Goal: Check status: Check status

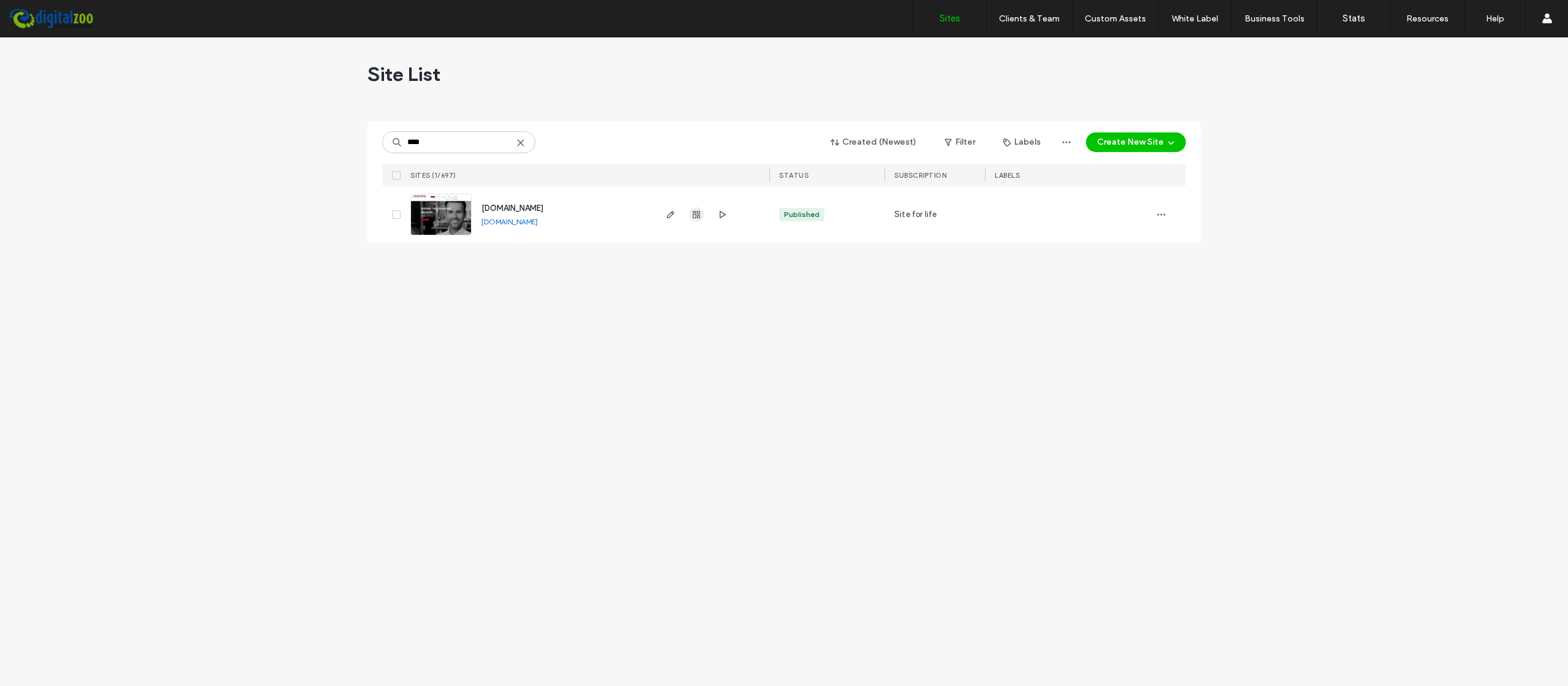
type input "****"
click at [695, 211] on icon "button" at bounding box center [696, 214] width 10 height 10
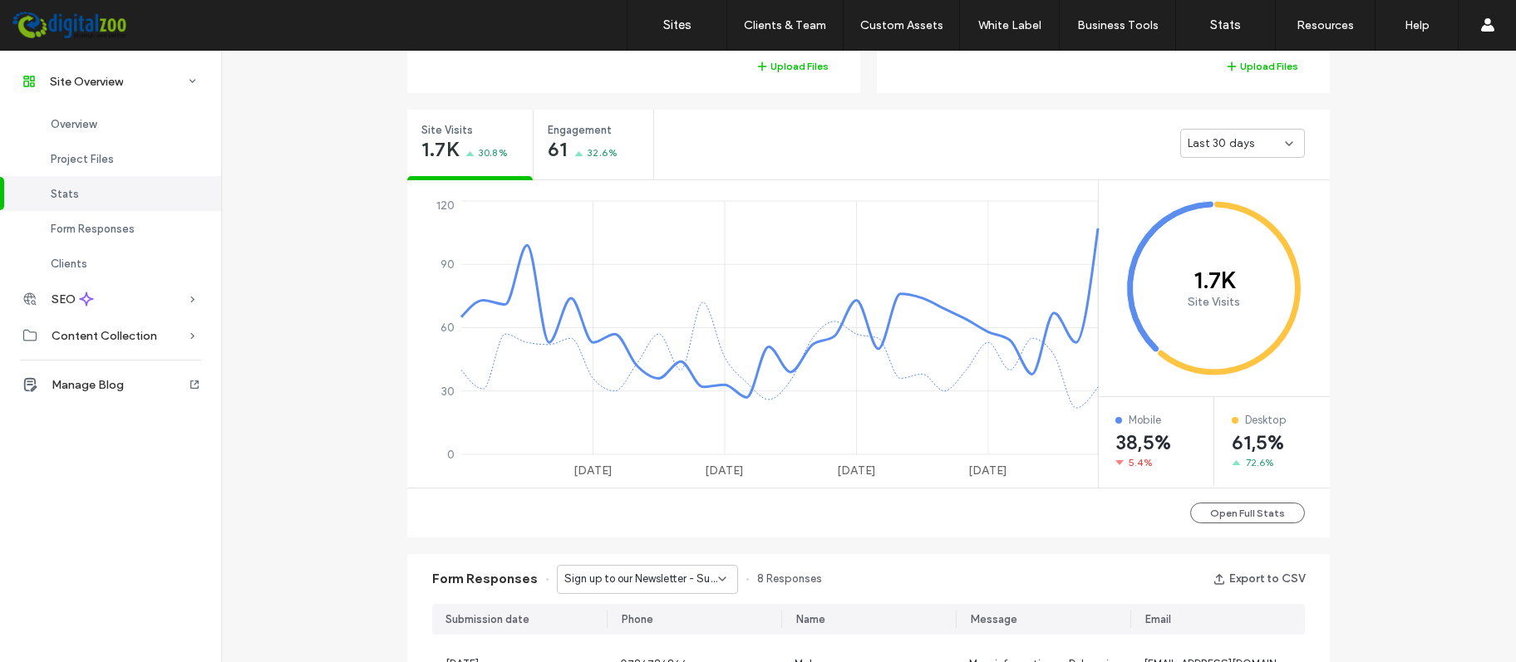
scroll to position [584, 0]
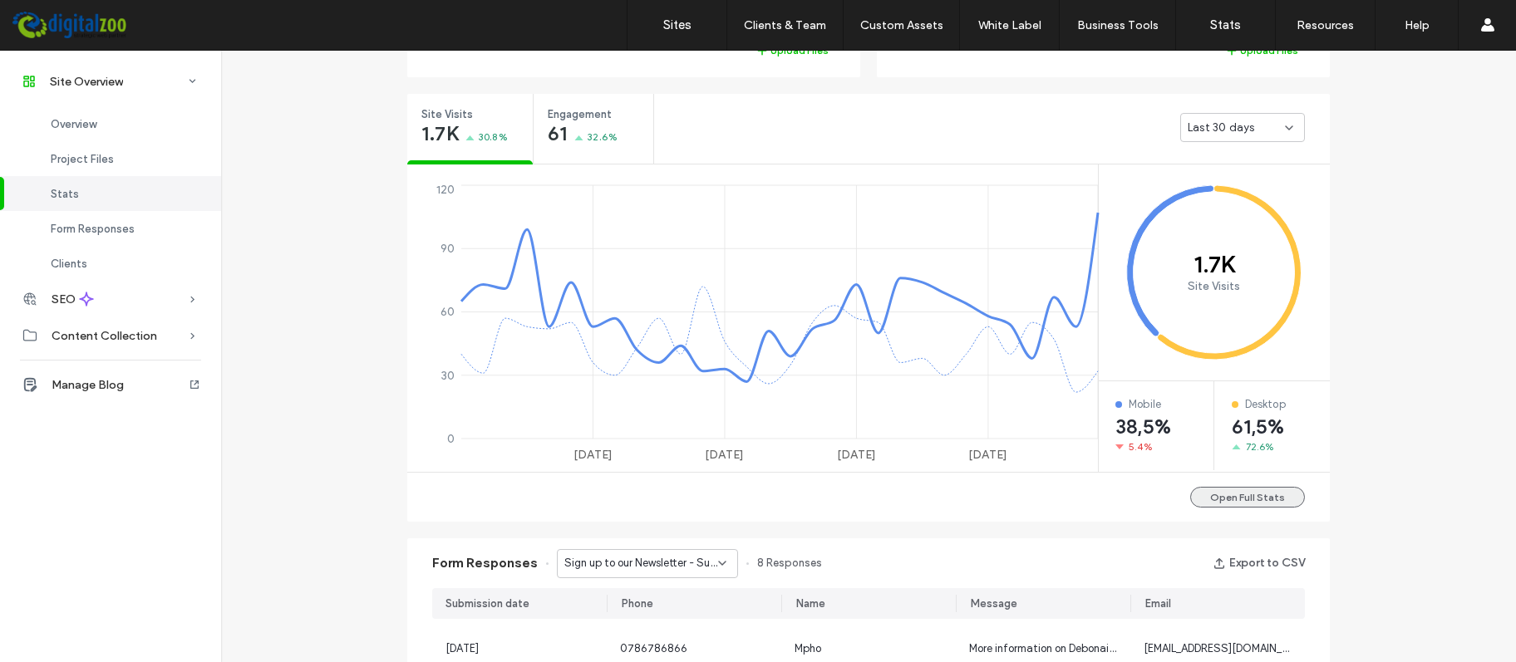
click at [1274, 488] on button "Open Full Stats" at bounding box center [1247, 497] width 115 height 21
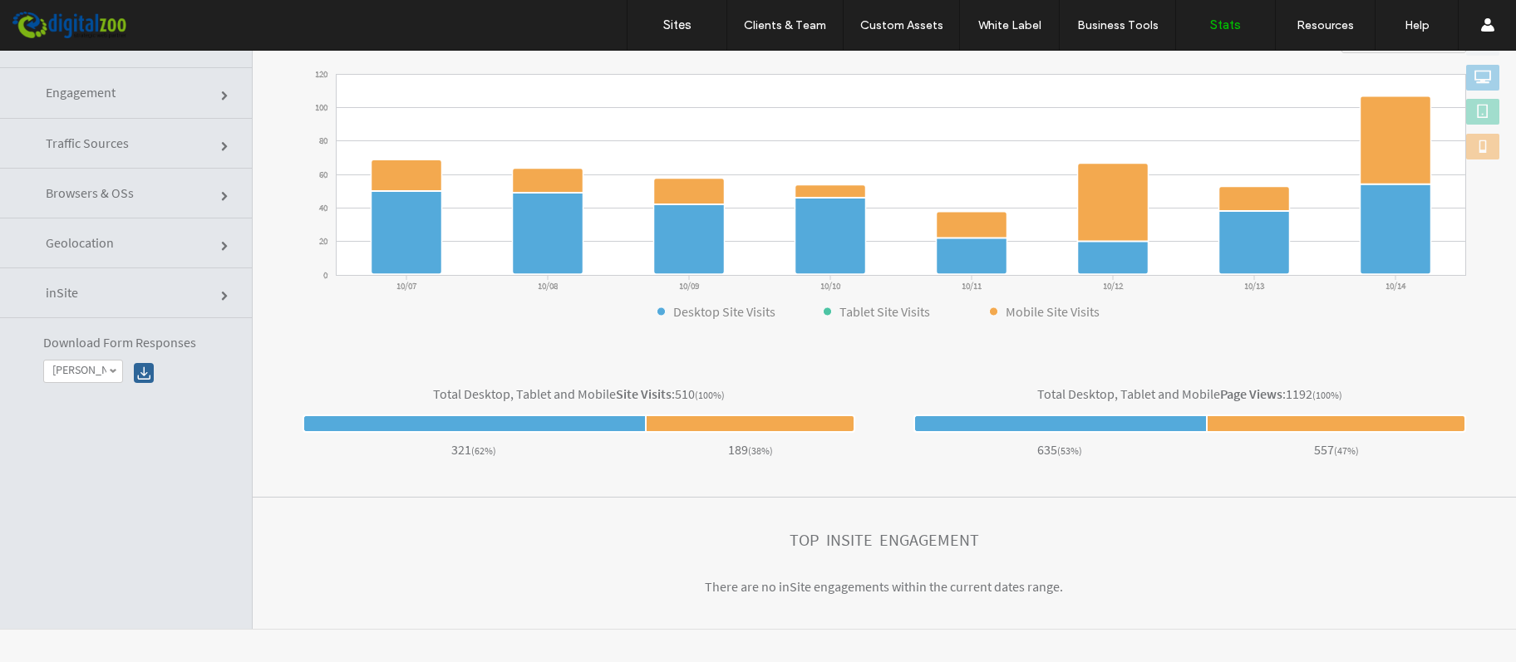
scroll to position [69, 0]
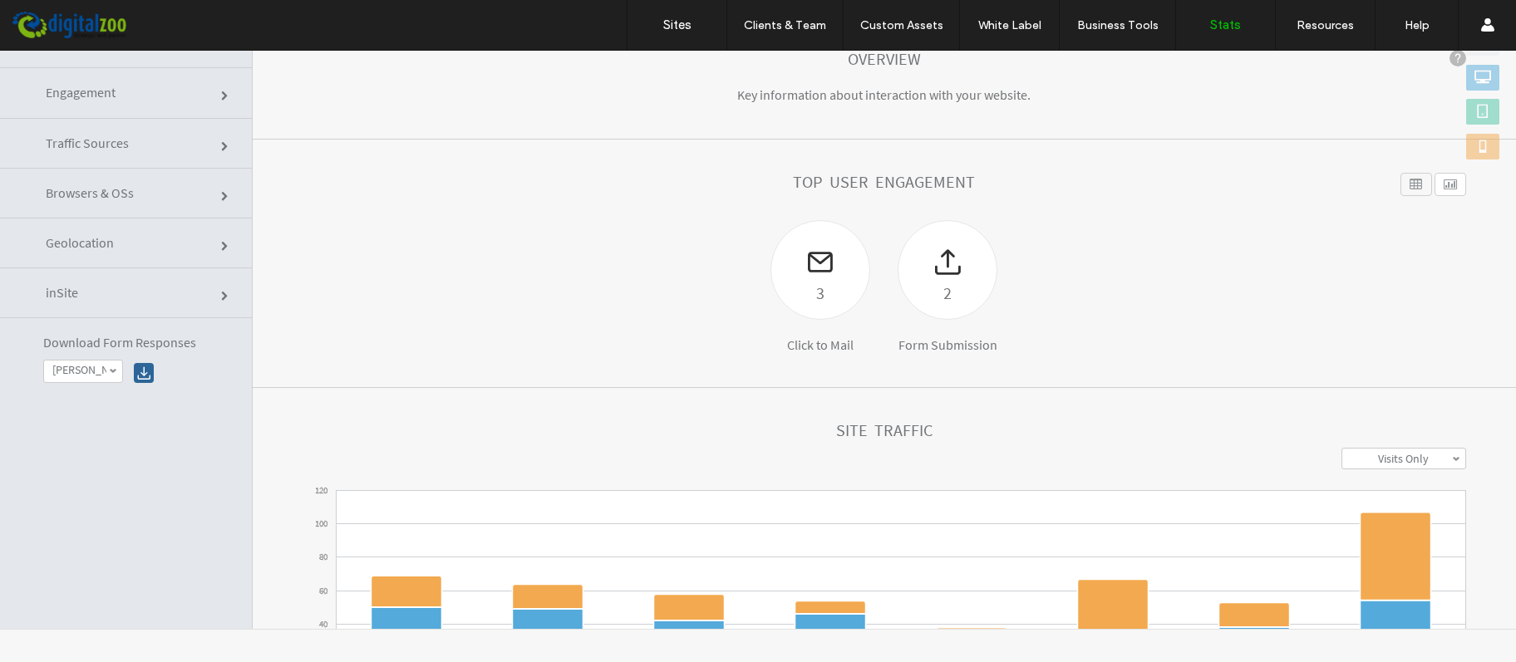
click at [1415, 456] on label "Visits Only" at bounding box center [1403, 458] width 51 height 15
click at [1410, 520] on label "Visits + Views" at bounding box center [1403, 521] width 63 height 15
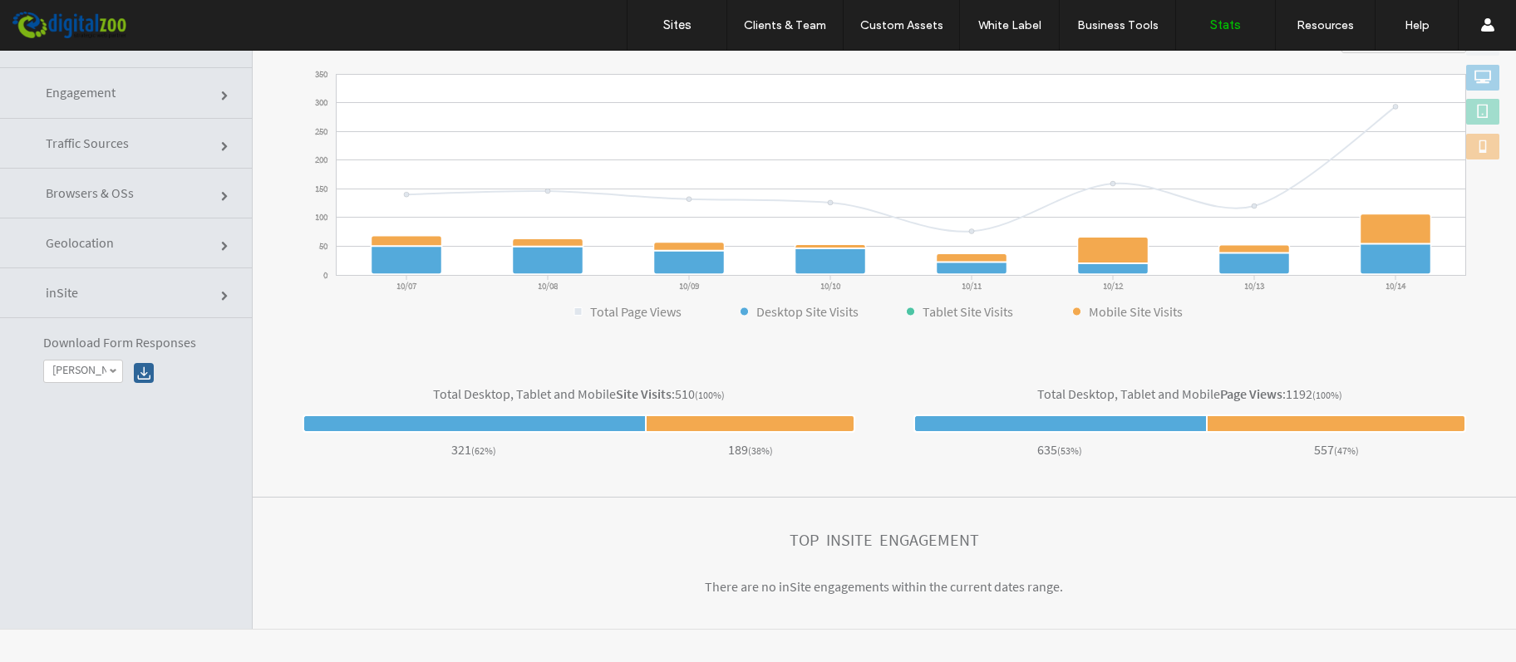
scroll to position [0, 0]
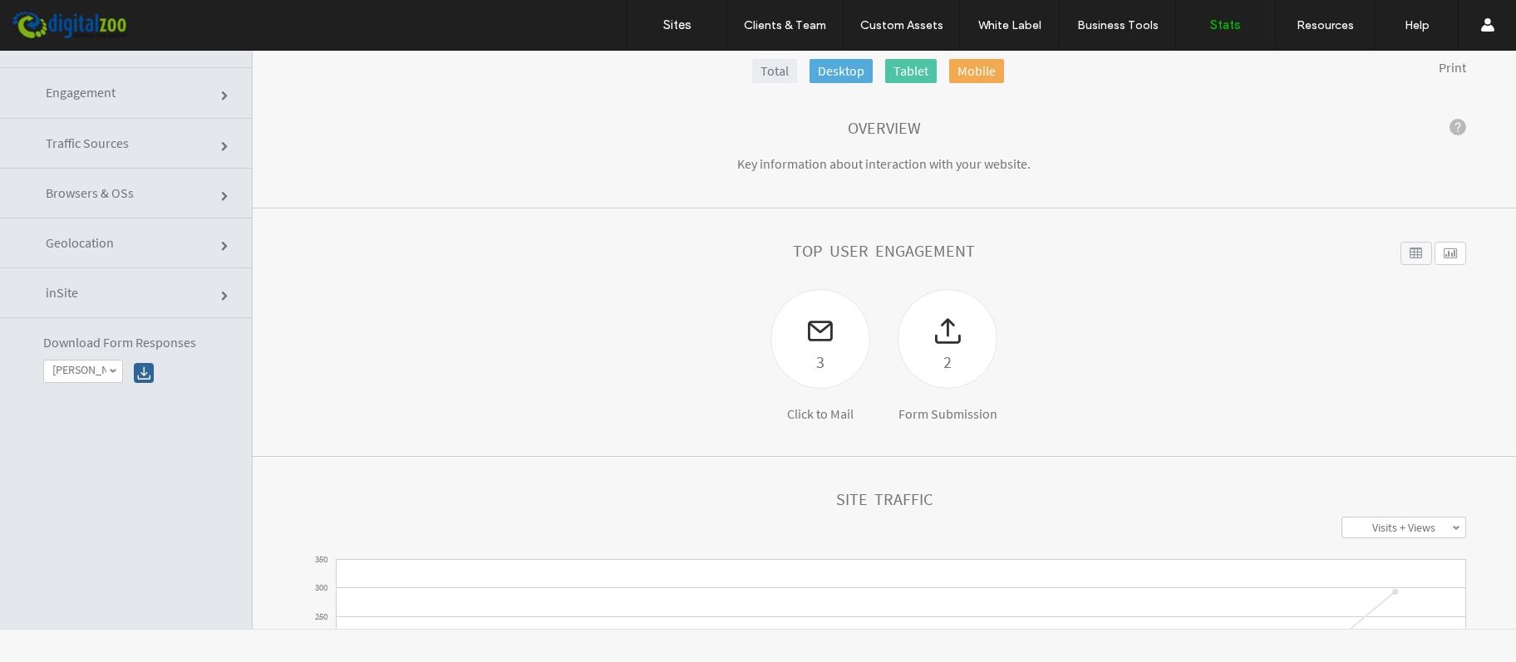
click at [1448, 253] on div at bounding box center [1450, 253] width 32 height 23
click at [1411, 258] on div at bounding box center [1416, 253] width 32 height 23
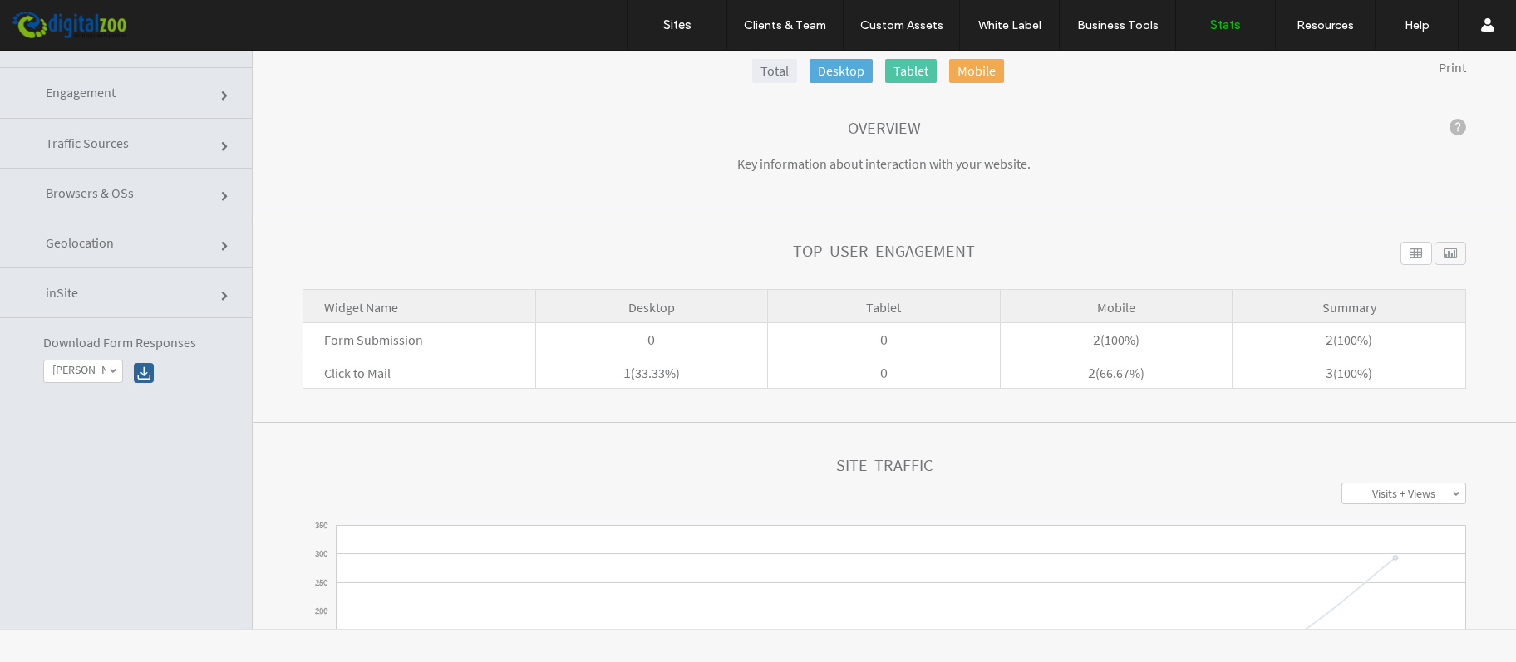
scroll to position [416, 0]
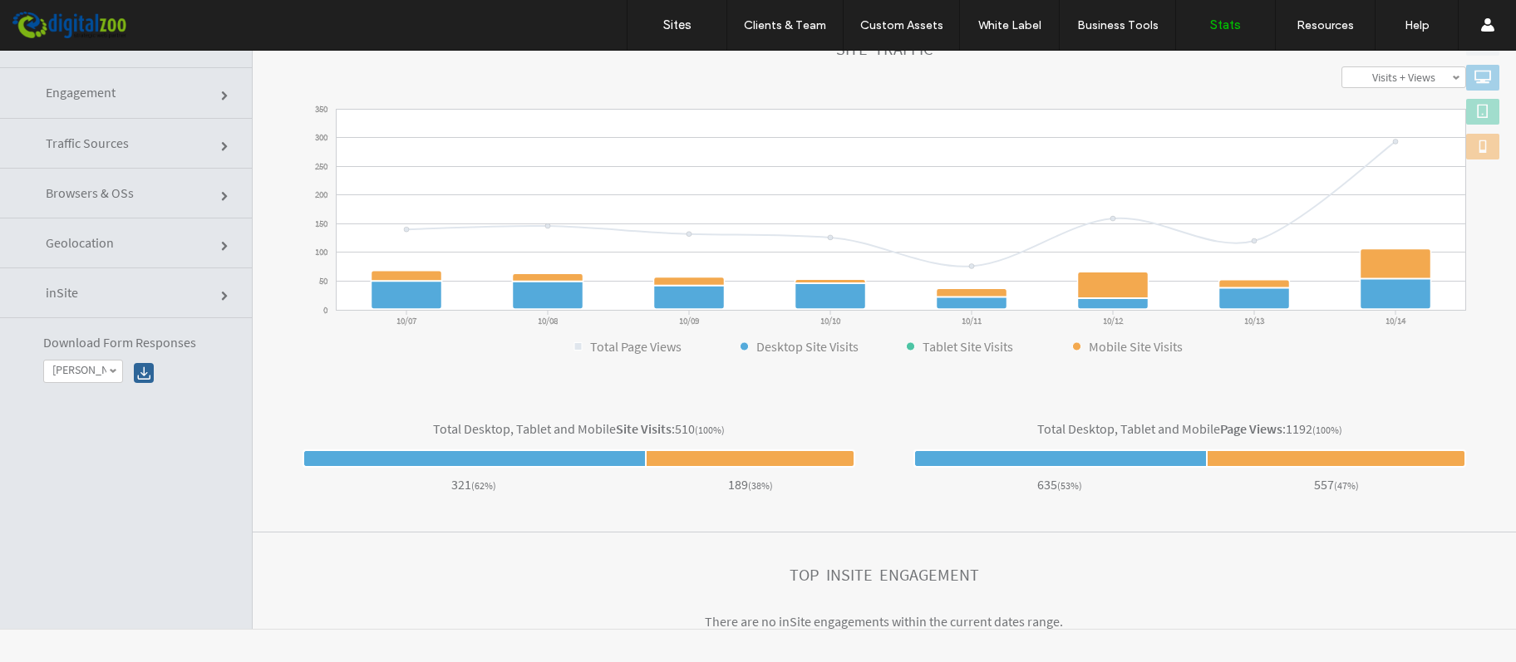
click at [647, 421] on span "Site Visits" at bounding box center [644, 428] width 56 height 17
click at [695, 432] on span "510" at bounding box center [685, 428] width 20 height 17
click at [1336, 428] on span "(100%)" at bounding box center [1327, 430] width 30 height 12
drag, startPoint x: 1284, startPoint y: 428, endPoint x: 1193, endPoint y: 428, distance: 91.4
click at [1283, 428] on div "Total Desktop, Tablet and Mobile Page Views :" at bounding box center [1161, 428] width 248 height 17
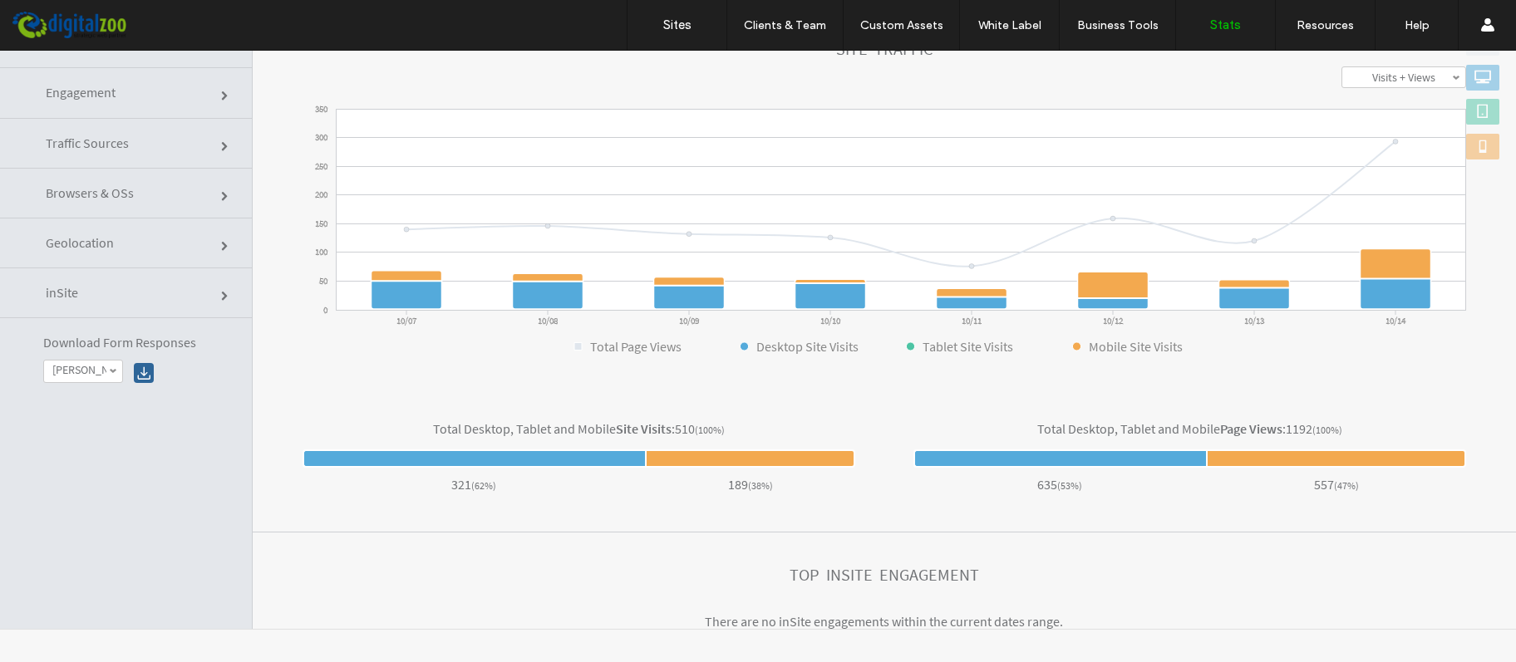
click at [1191, 427] on div "Total Desktop, Tablet and Mobile Page Views :" at bounding box center [1161, 428] width 248 height 17
click at [1064, 426] on div "Total Desktop, Tablet and Mobile Page Views :" at bounding box center [1161, 428] width 248 height 17
drag, startPoint x: 997, startPoint y: 464, endPoint x: 1048, endPoint y: 509, distance: 68.3
click at [998, 464] on div at bounding box center [1059, 459] width 293 height 18
click at [1066, 465] on div at bounding box center [1059, 459] width 293 height 18
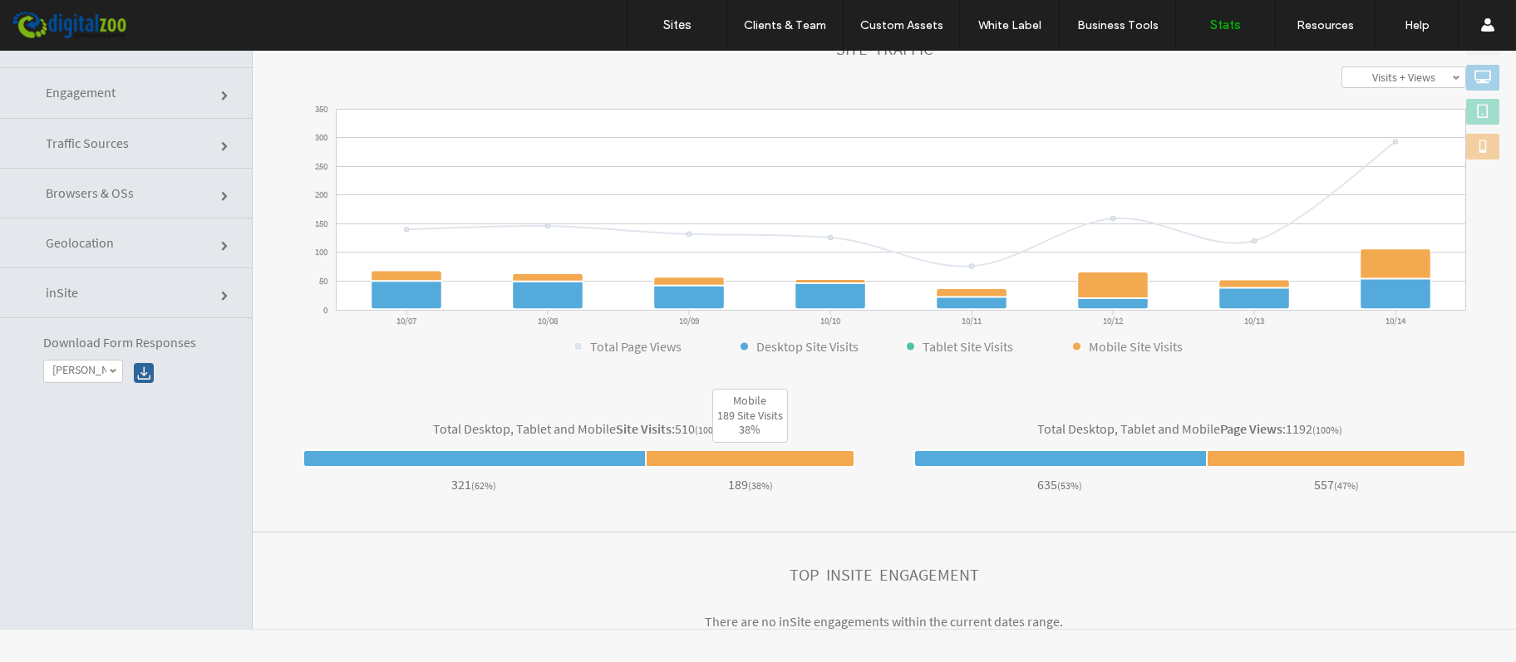
drag, startPoint x: 787, startPoint y: 460, endPoint x: 598, endPoint y: 460, distance: 189.5
click at [735, 462] on div at bounding box center [750, 459] width 210 height 18
click at [523, 457] on div at bounding box center [473, 459] width 342 height 18
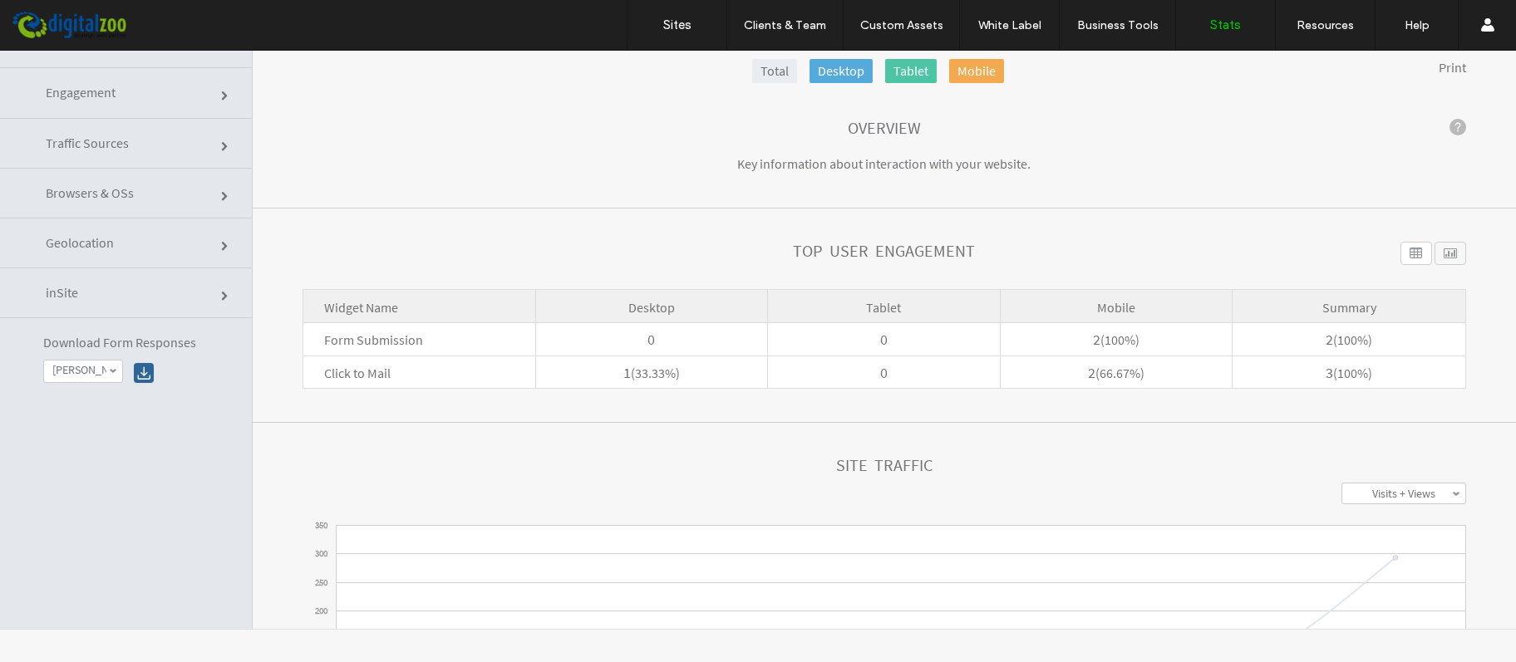
scroll to position [0, 0]
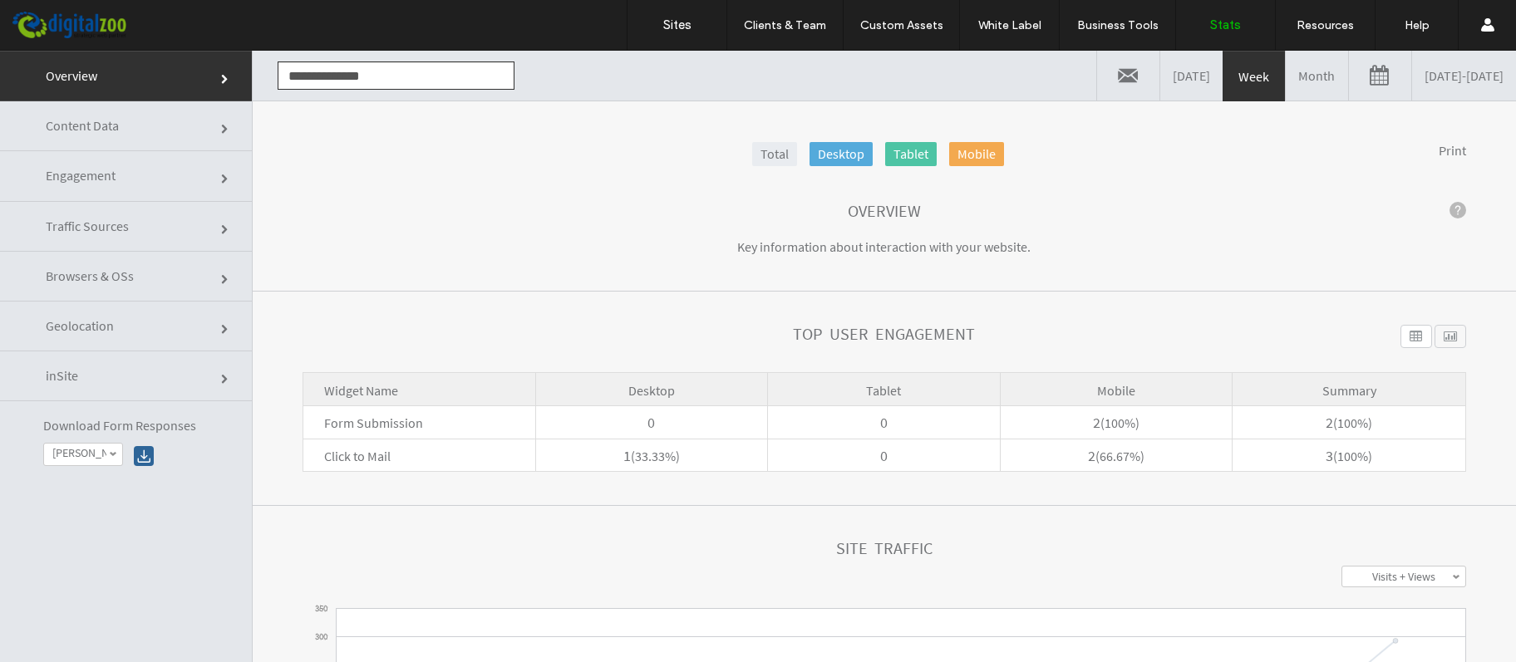
click at [145, 228] on link "Traffic Sources" at bounding box center [126, 227] width 252 height 50
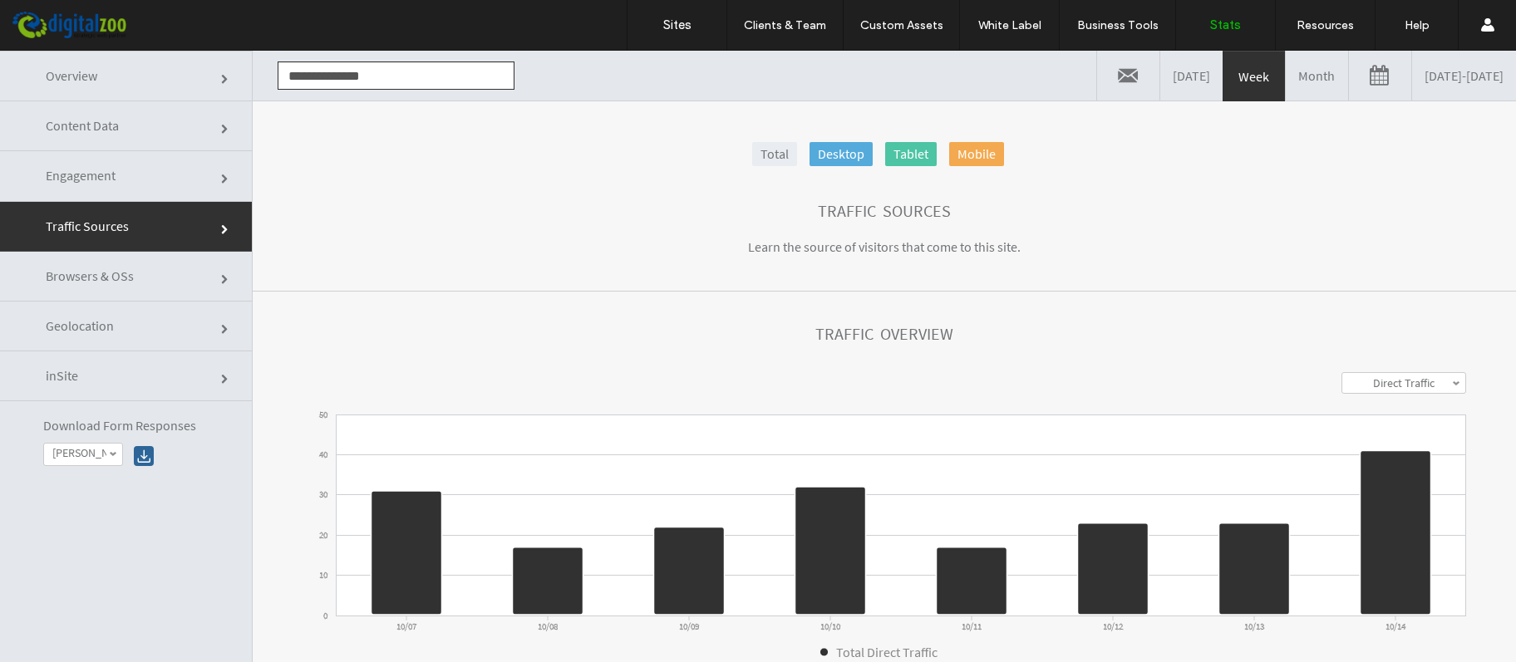
click at [150, 126] on link "Content Data" at bounding box center [126, 126] width 252 height 50
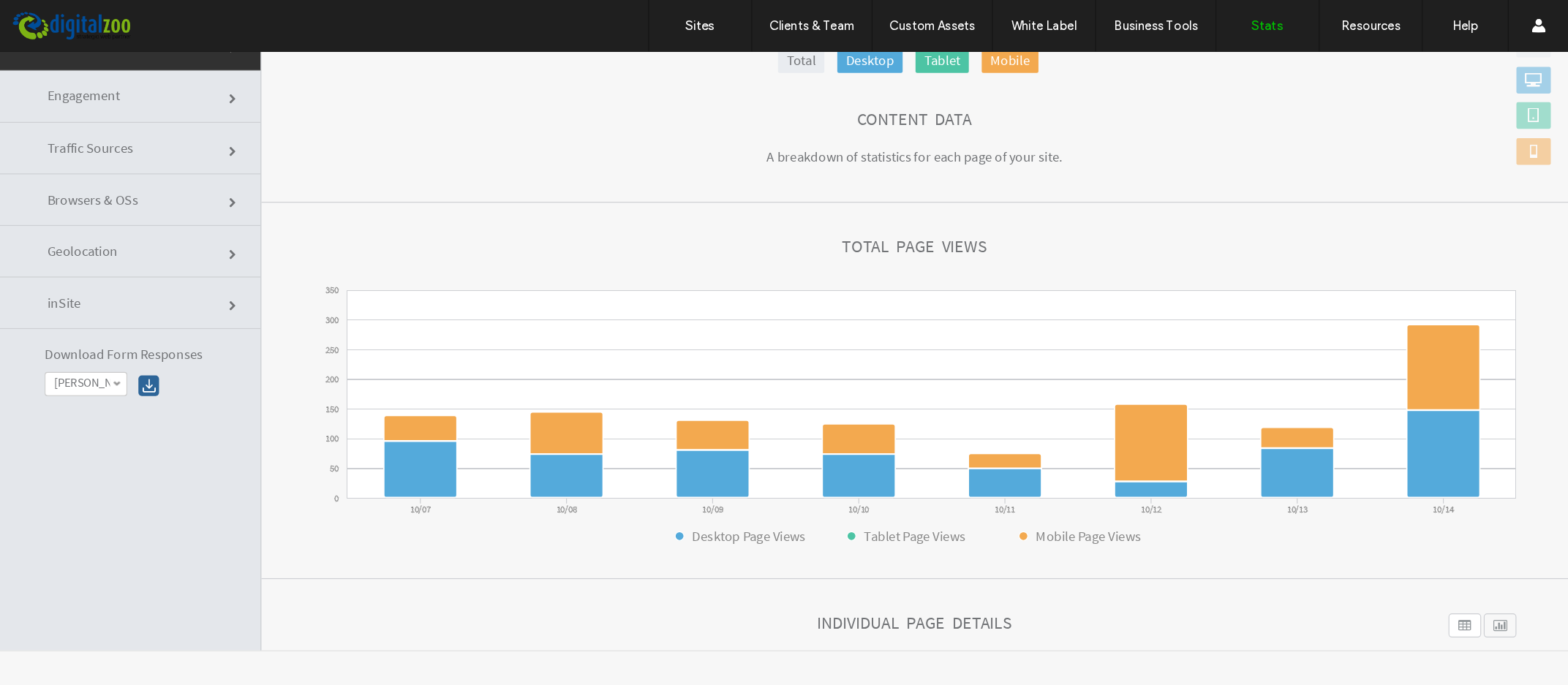
scroll to position [73, 0]
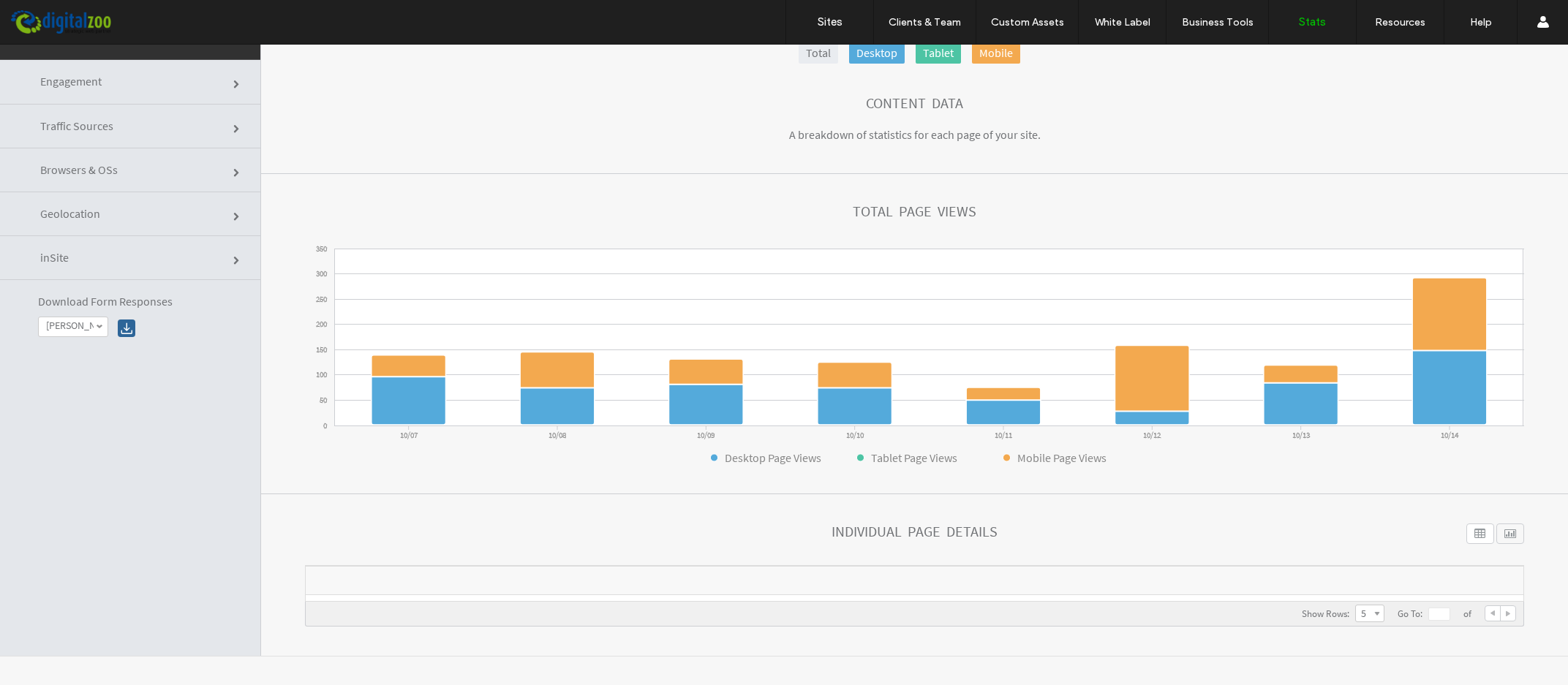
click at [1333, 581] on span at bounding box center [1376, 615] width 6 height 6
click at [1333, 581] on link "20" at bounding box center [1370, 592] width 28 height 18
click at [1333, 531] on div at bounding box center [1510, 533] width 28 height 20
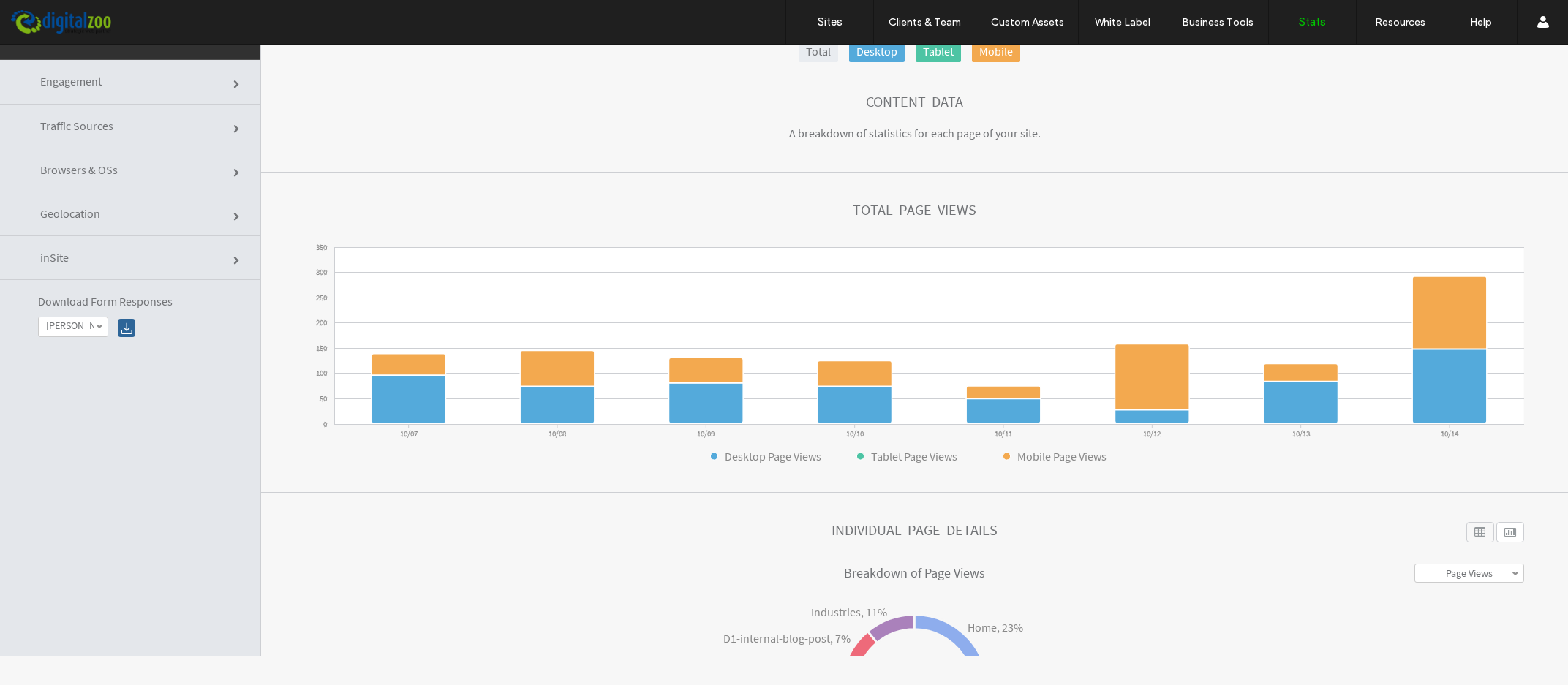
scroll to position [203, 0]
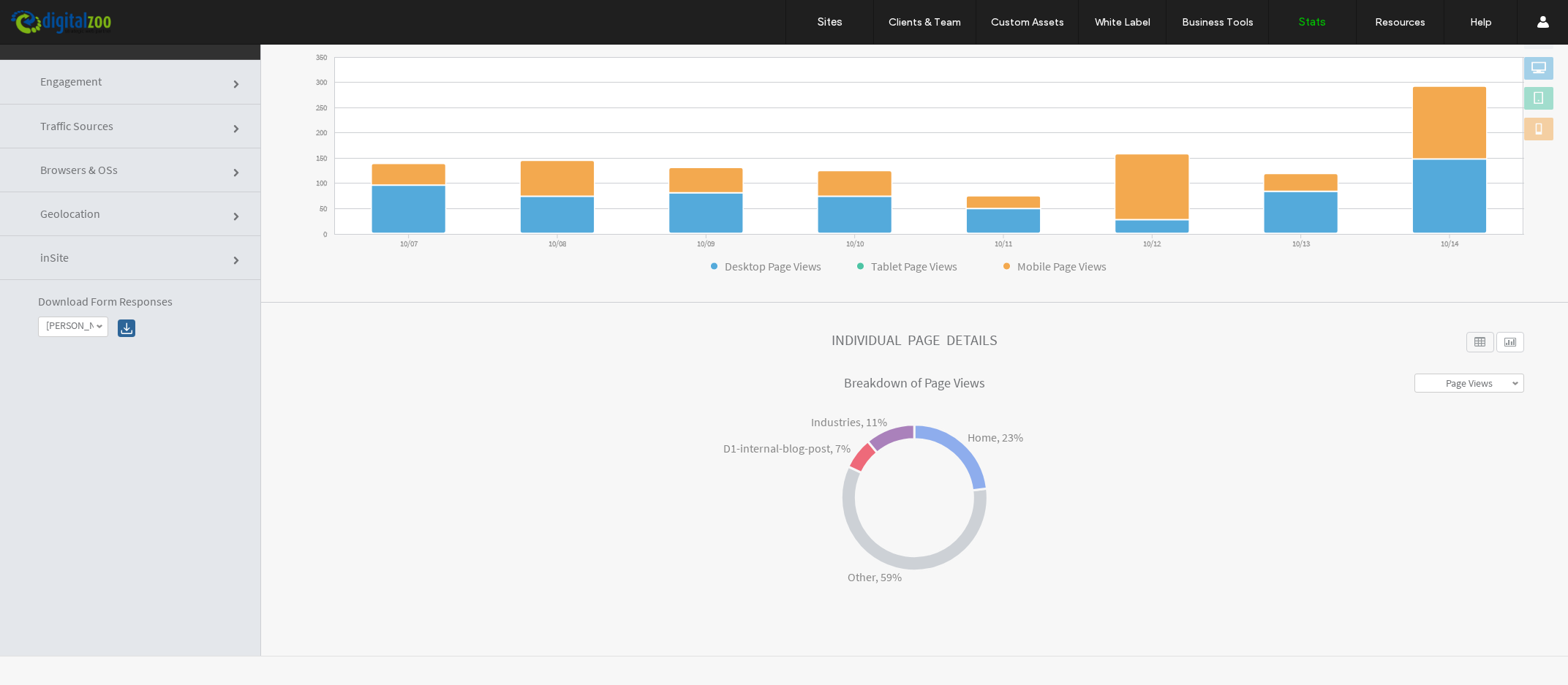
click at [1333, 343] on div at bounding box center [1480, 341] width 28 height 20
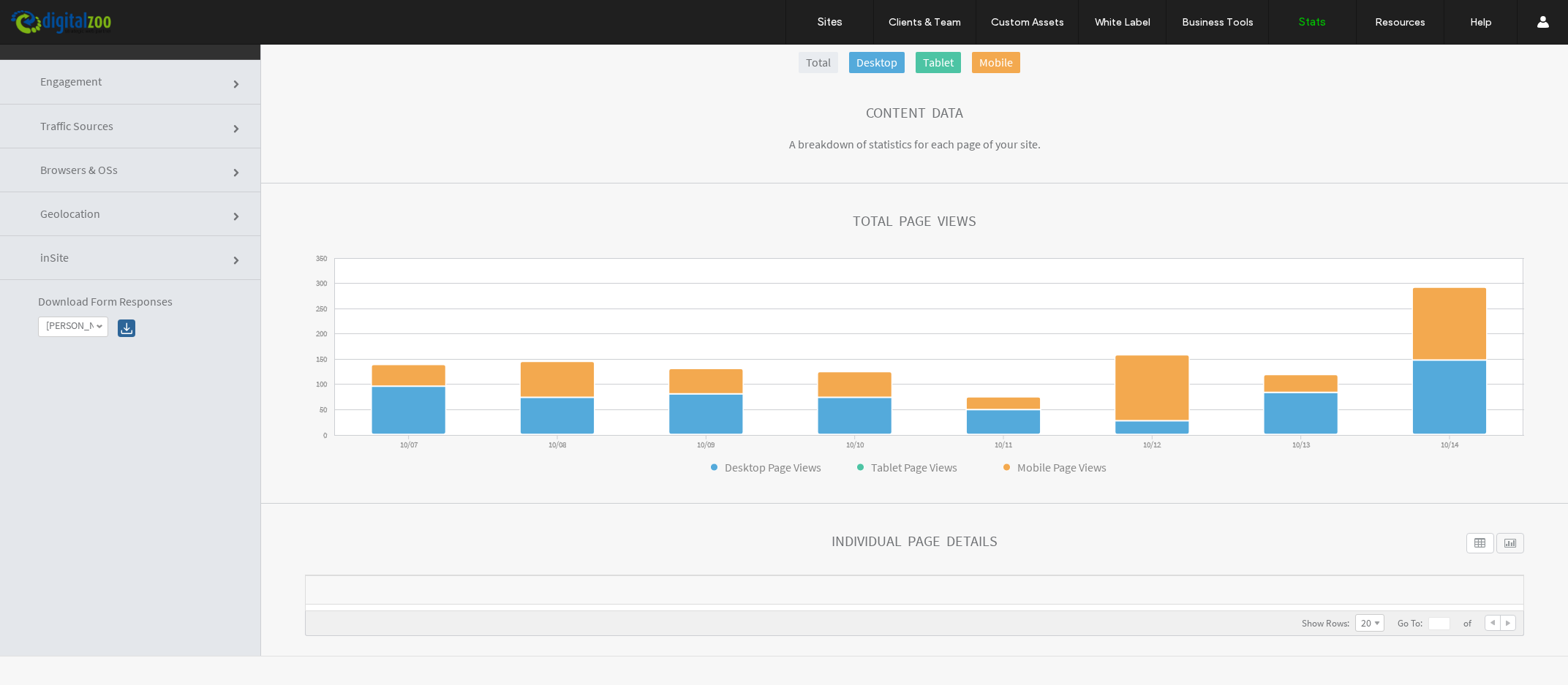
scroll to position [0, 0]
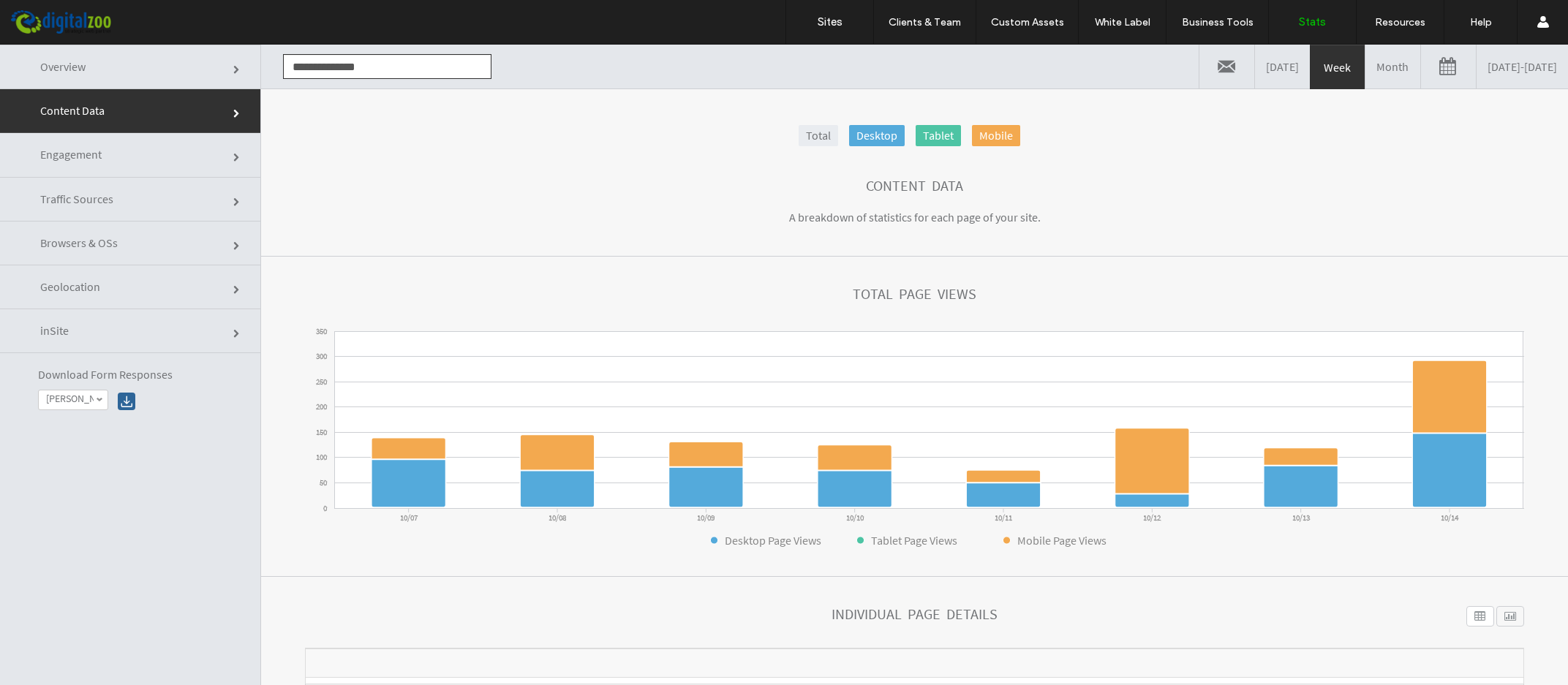
click at [128, 109] on link "Content Data" at bounding box center [130, 111] width 260 height 44
click at [1333, 62] on link "Month" at bounding box center [1393, 67] width 55 height 44
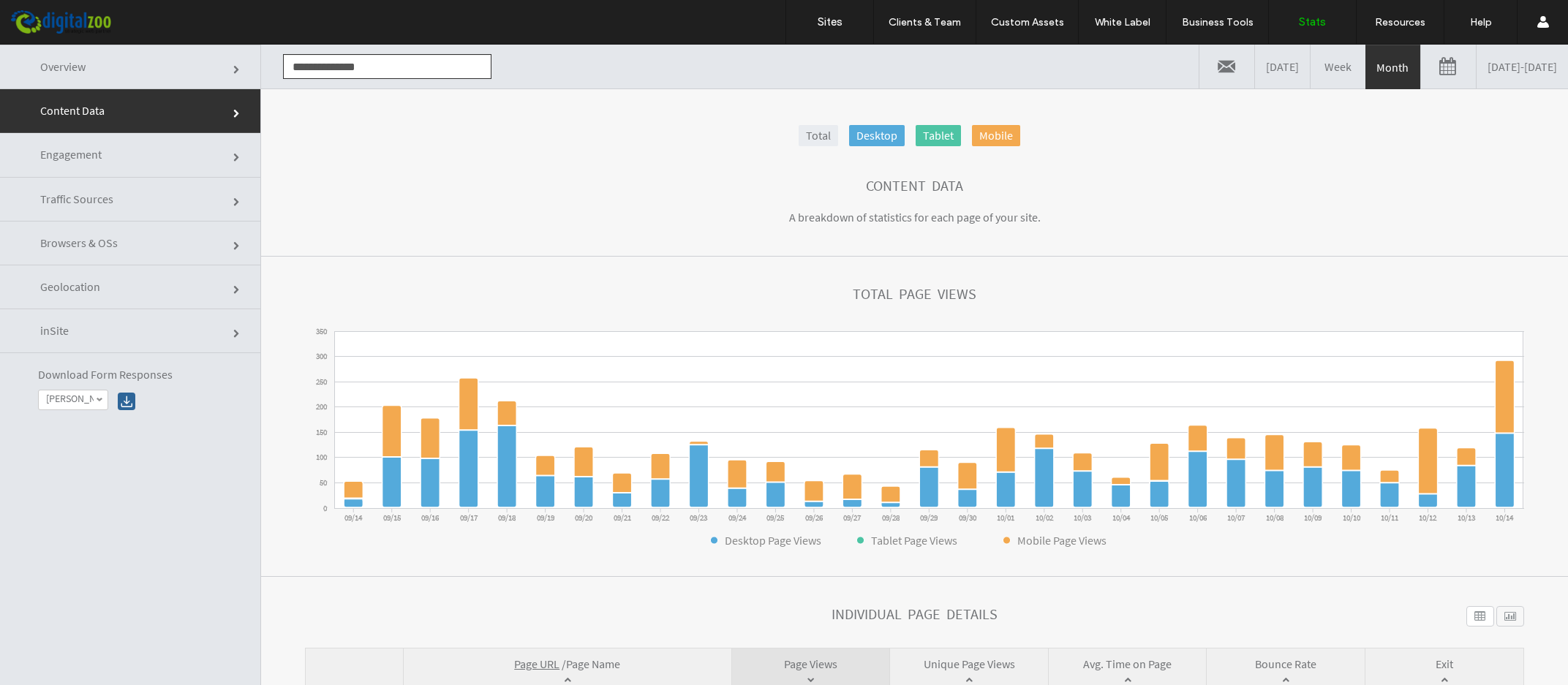
click at [287, 332] on section "Total Page Views 0 50 100 150 200 250 300 350 09/14 09/15 09/16 09/17 09/18 09/…" at bounding box center [914, 417] width 1307 height 320
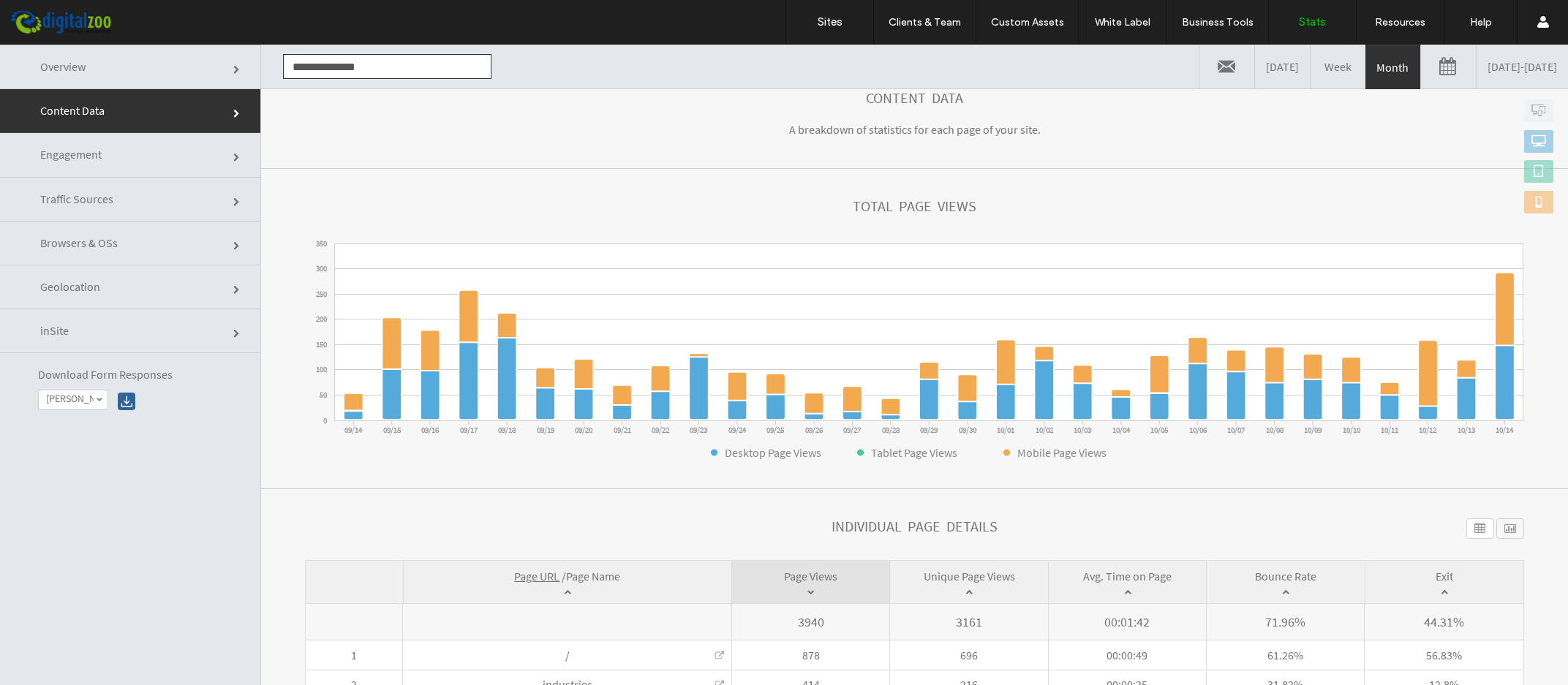
scroll to position [176, 0]
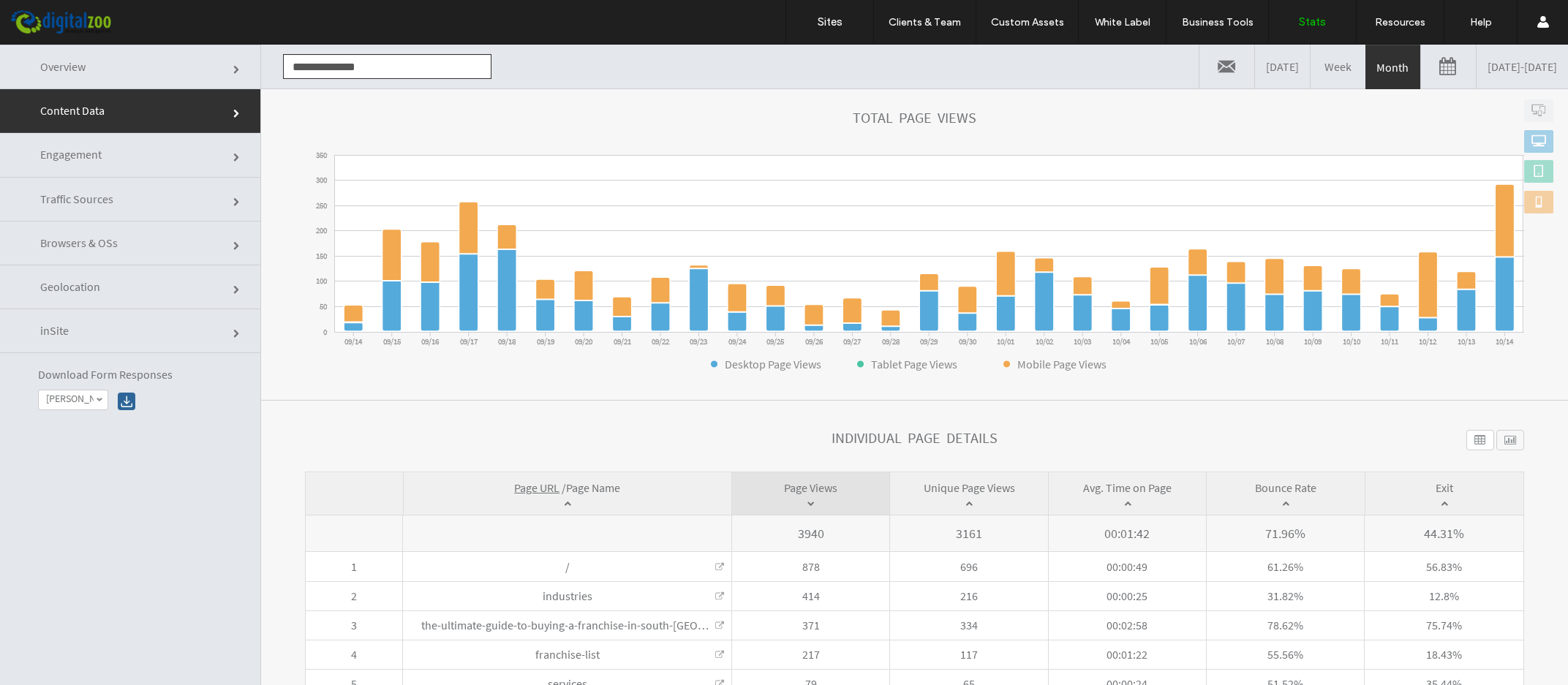
click at [1333, 58] on link "Month" at bounding box center [1393, 68] width 55 height 44
click at [1310, 64] on link "Week" at bounding box center [1337, 67] width 55 height 44
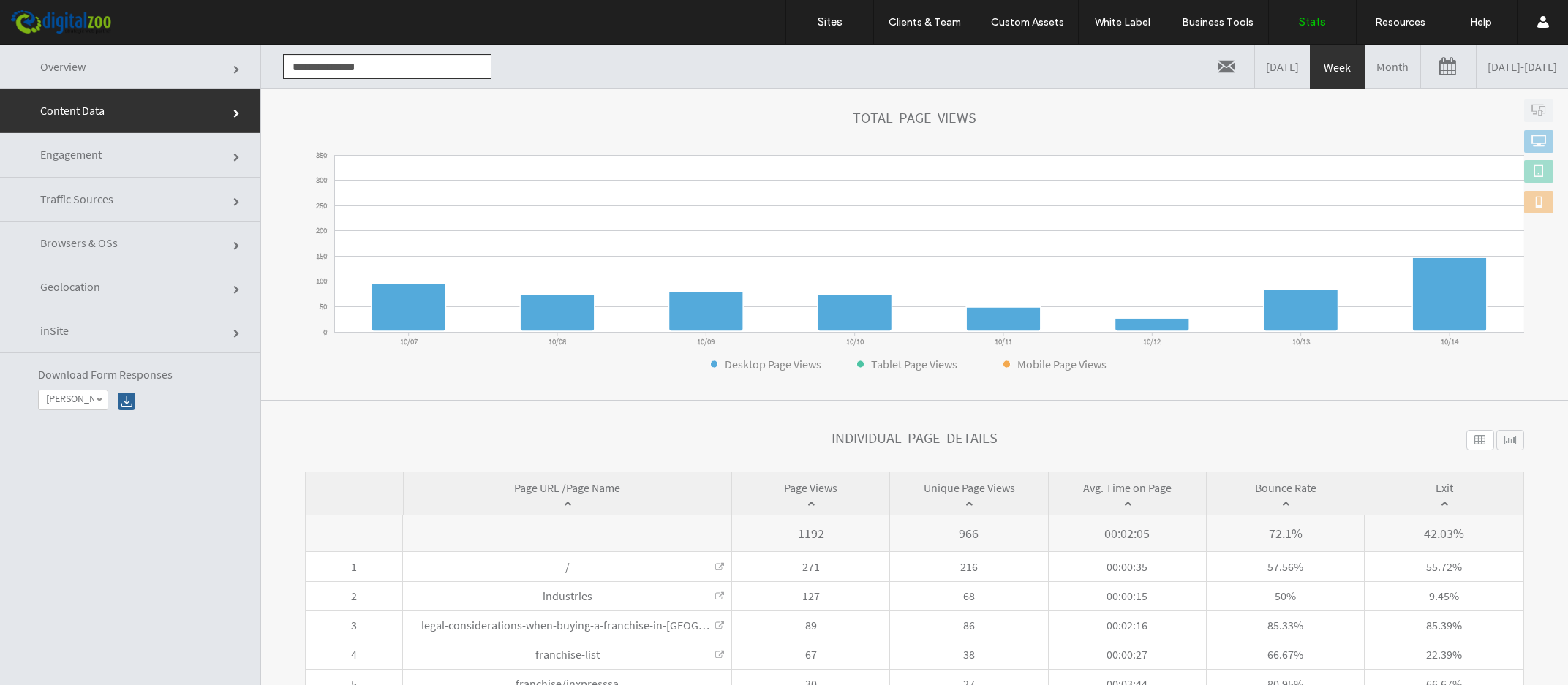
click at [1333, 66] on link "Month" at bounding box center [1393, 67] width 55 height 44
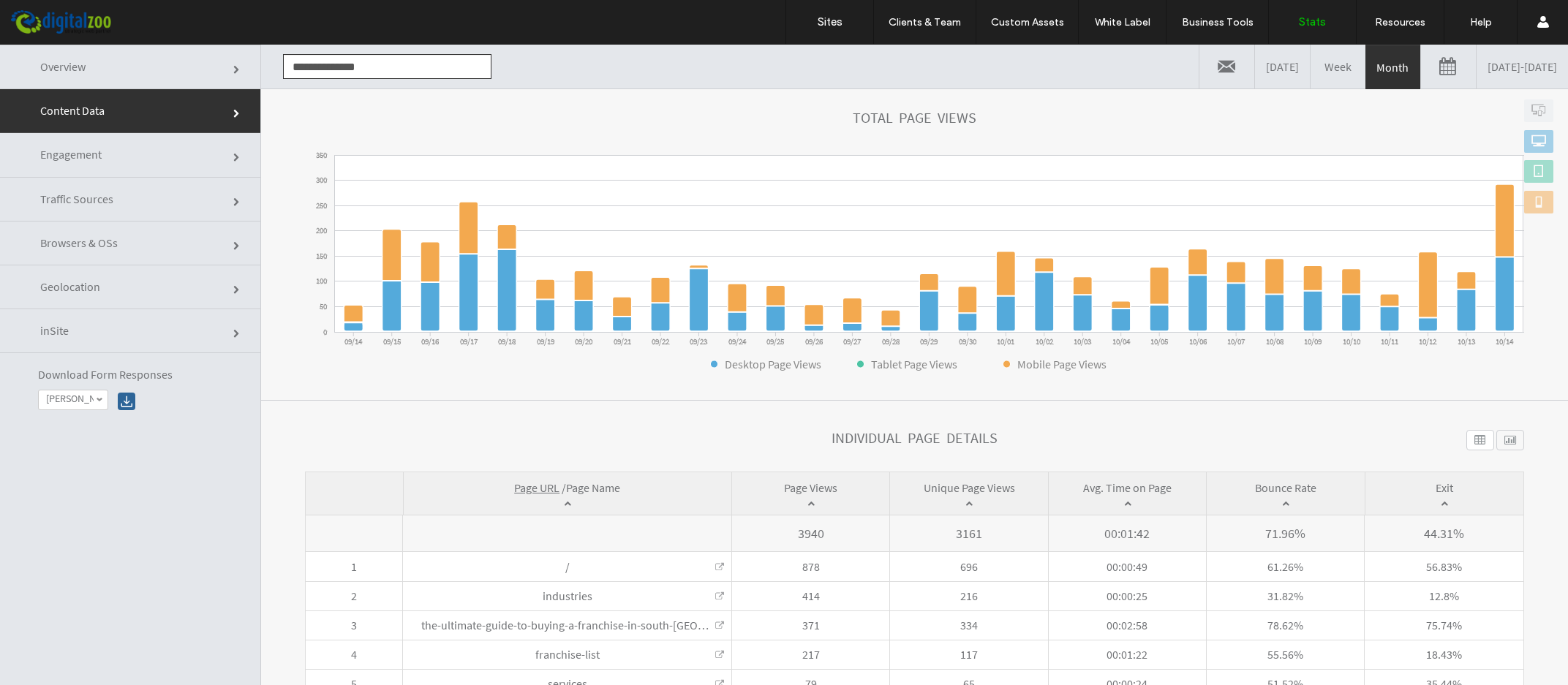
click at [1310, 68] on link "Week" at bounding box center [1337, 67] width 55 height 44
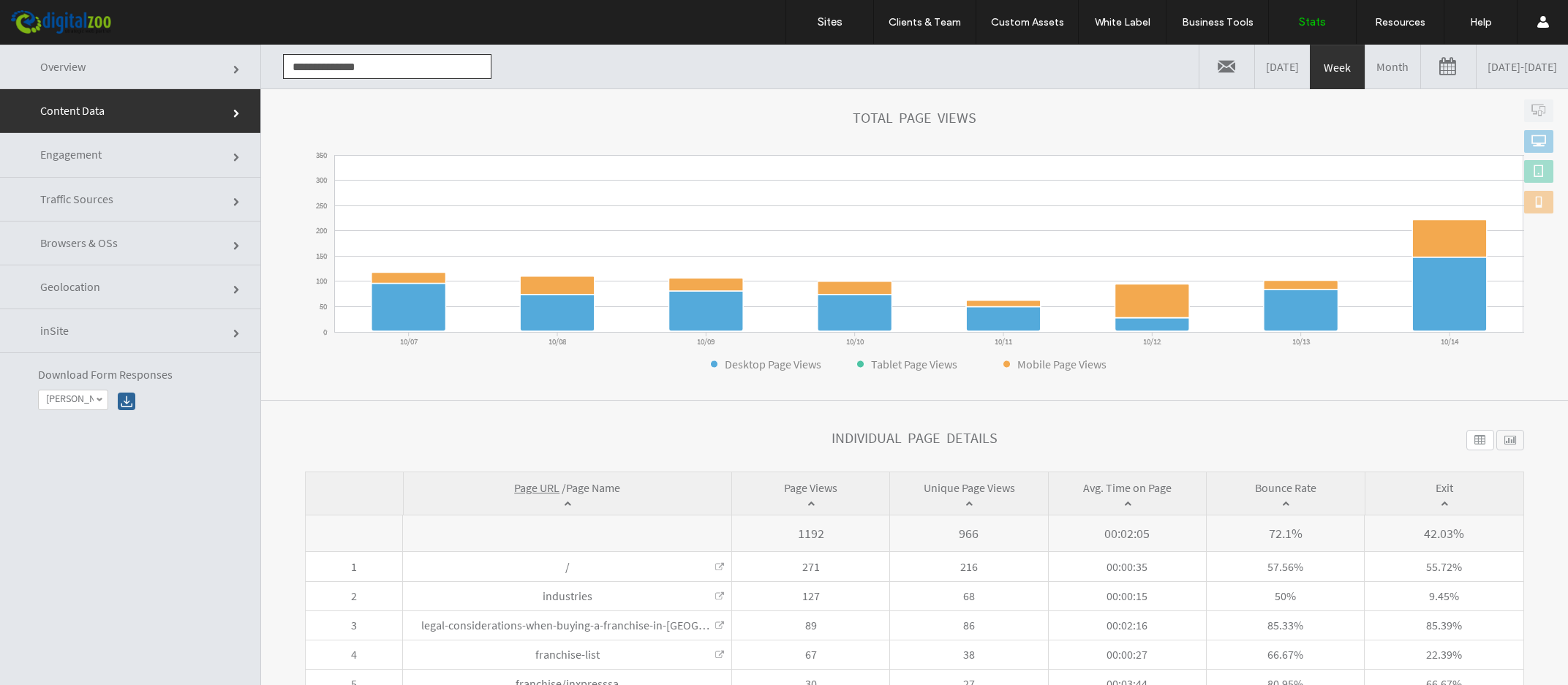
click at [1333, 63] on link "Month" at bounding box center [1393, 67] width 55 height 44
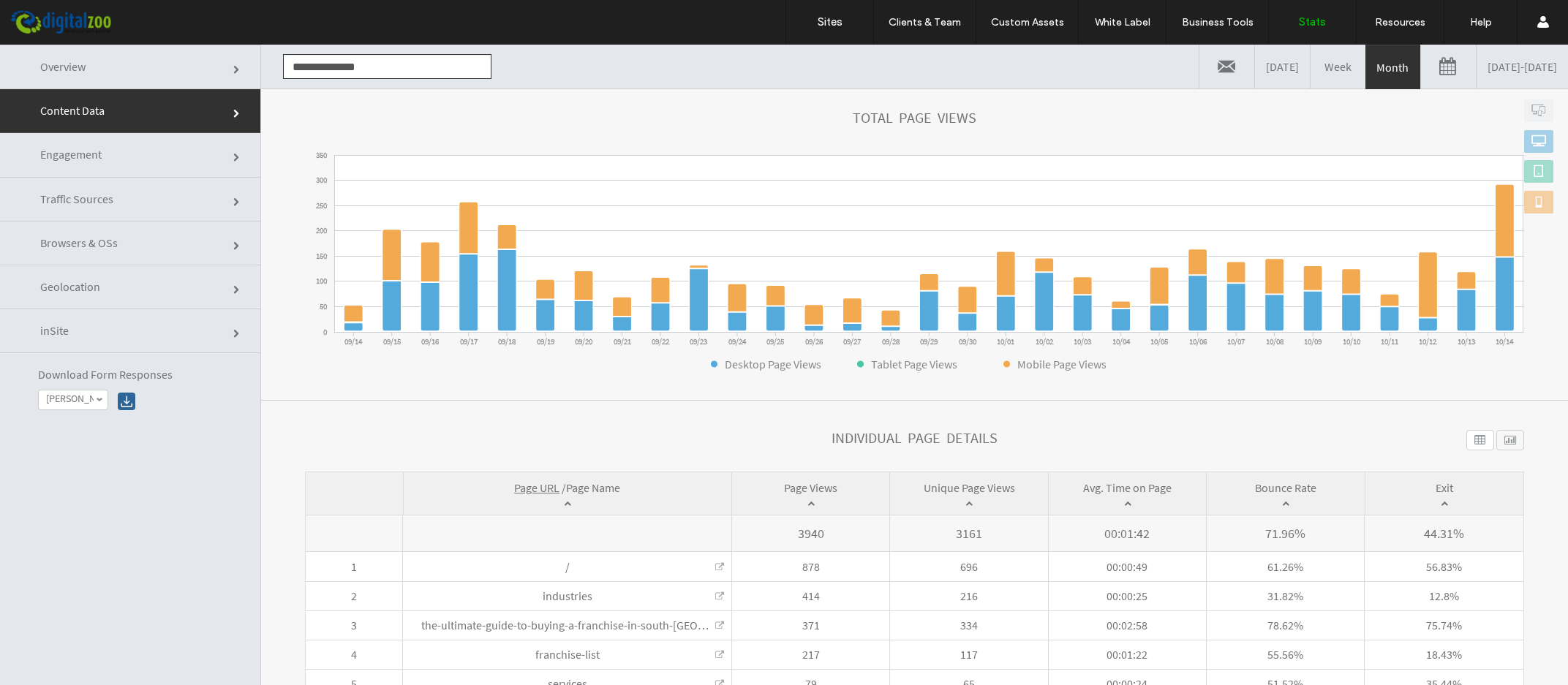
click at [1333, 60] on link at bounding box center [1448, 67] width 55 height 44
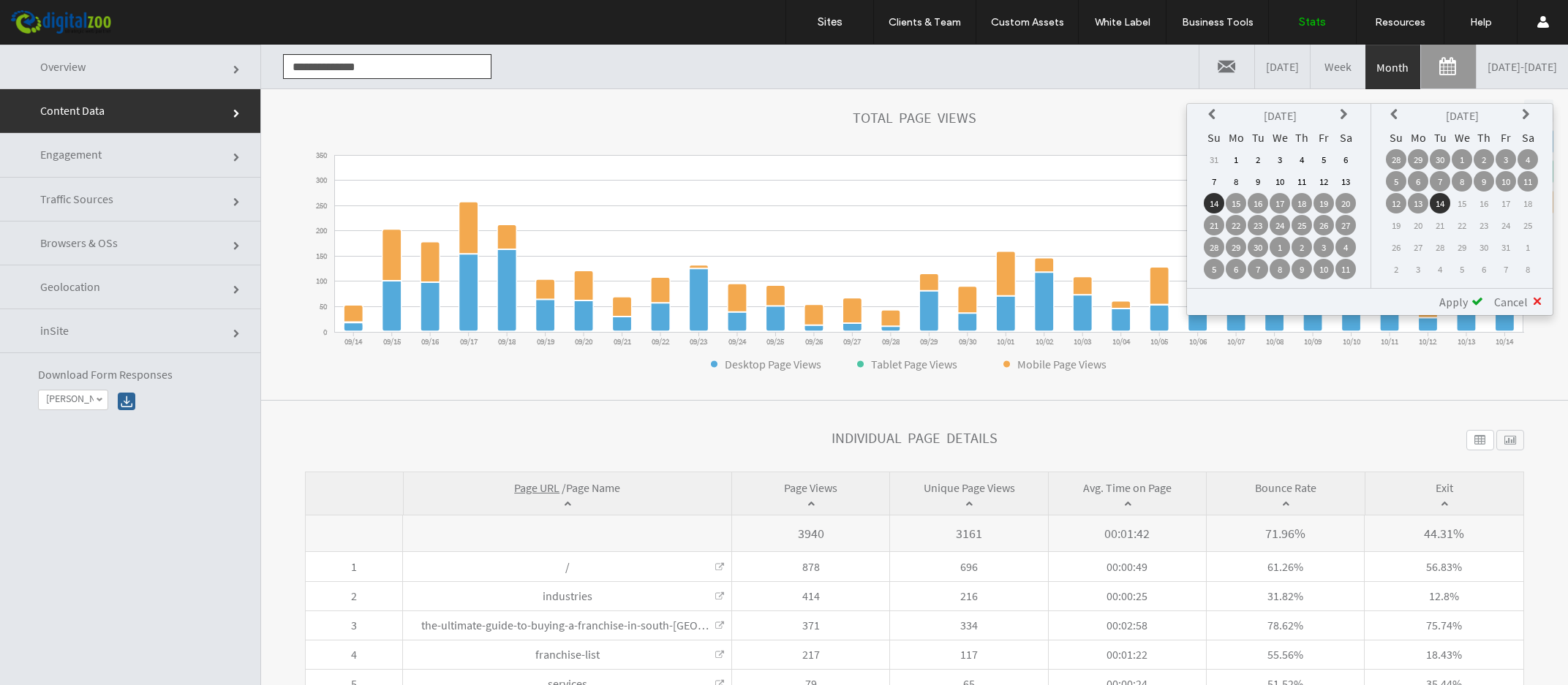
click at [1333, 68] on link "Month" at bounding box center [1393, 68] width 55 height 44
